Goal: Navigation & Orientation: Go to known website

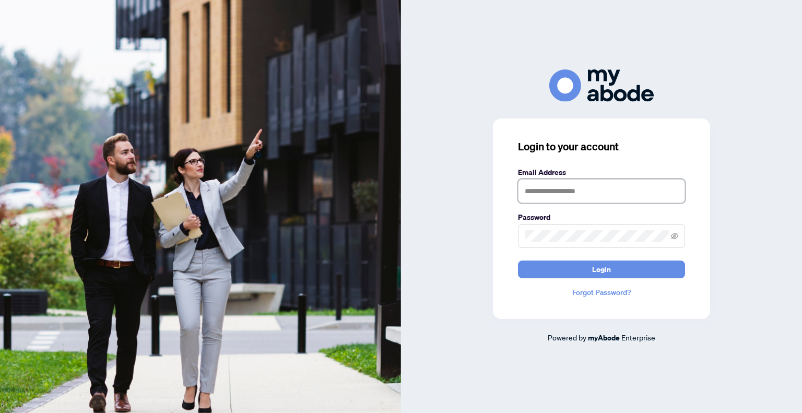
type input "**********"
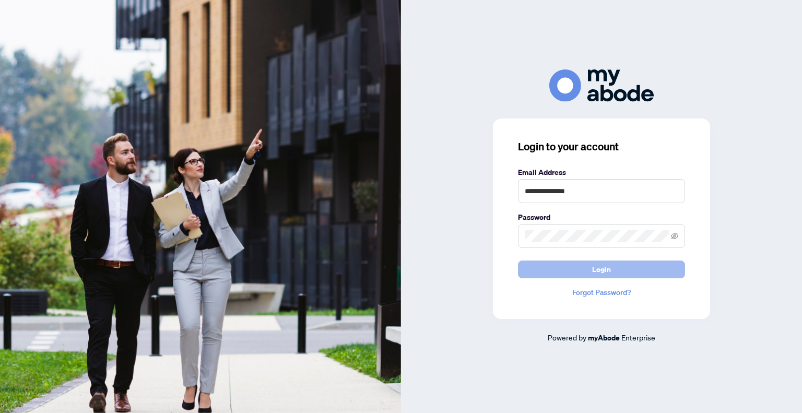
click at [622, 270] on button "Login" at bounding box center [601, 270] width 167 height 18
